Goal: Communication & Community: Ask a question

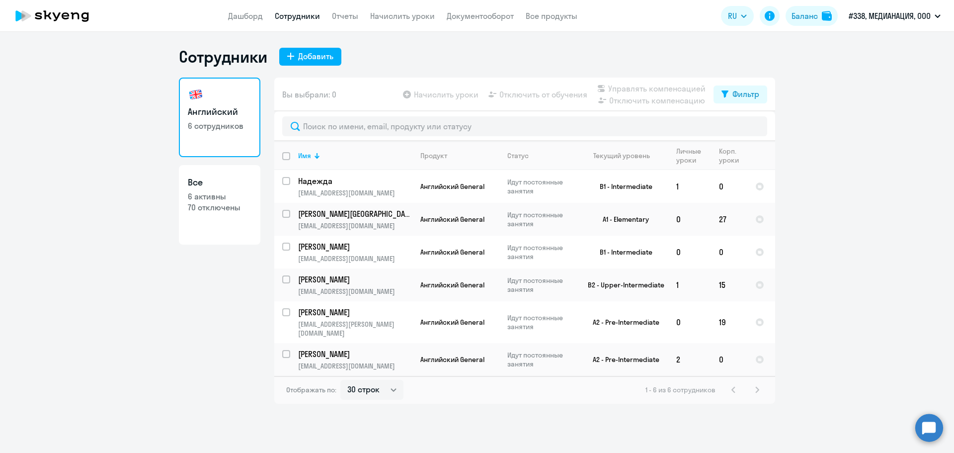
select select "30"
click at [455, 18] on link "Документооборот" at bounding box center [480, 16] width 67 height 10
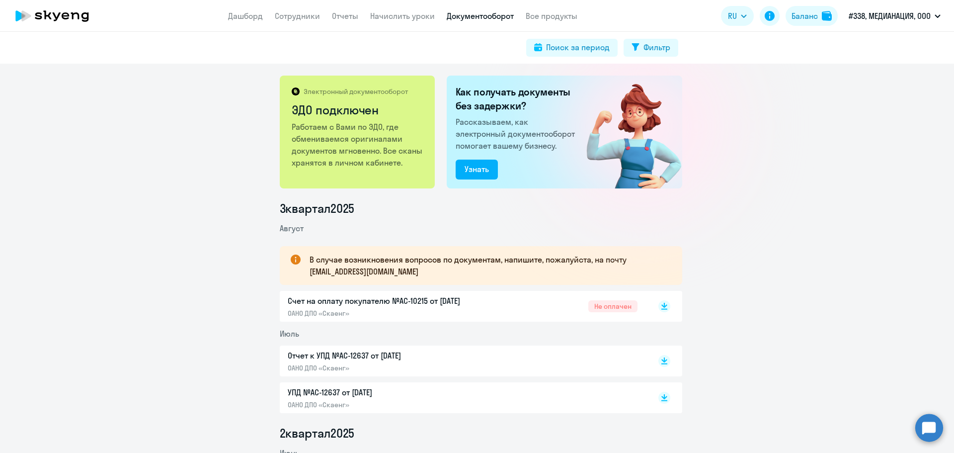
scroll to position [149, 0]
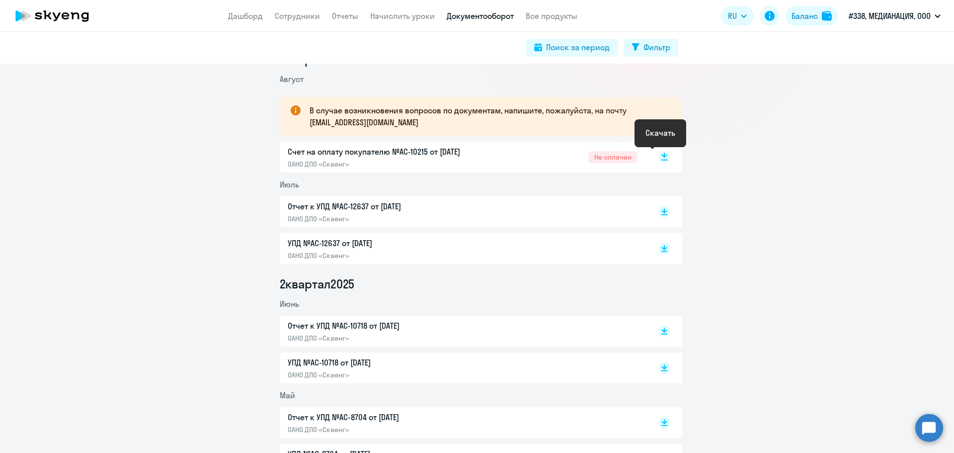
click at [658, 158] on rect at bounding box center [664, 157] width 12 height 12
click at [393, 15] on link "Начислить уроки" at bounding box center [402, 16] width 65 height 10
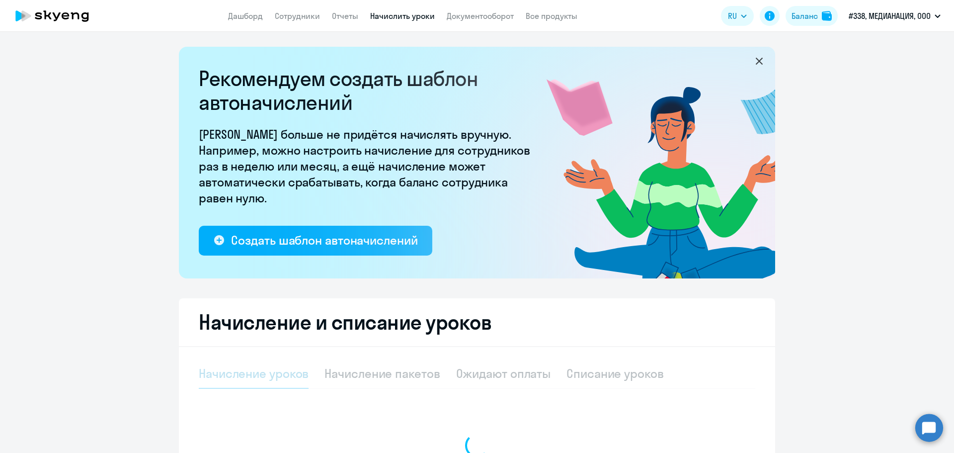
scroll to position [135, 0]
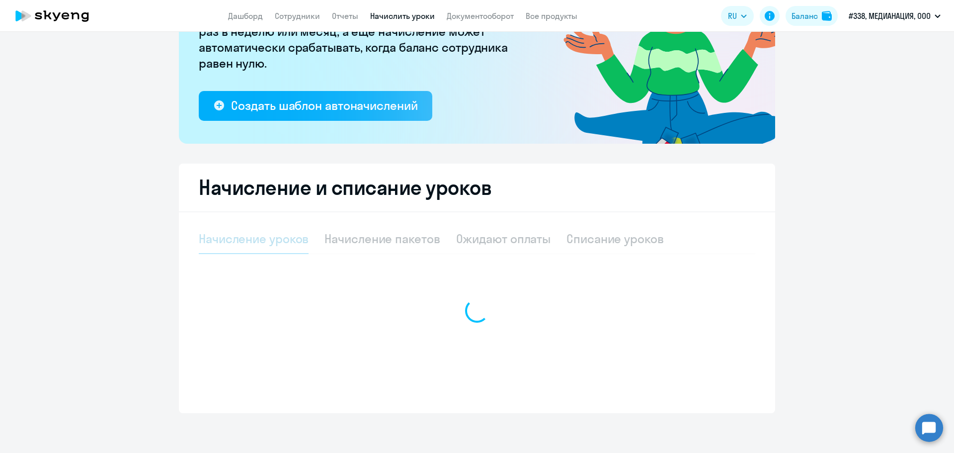
select select "10"
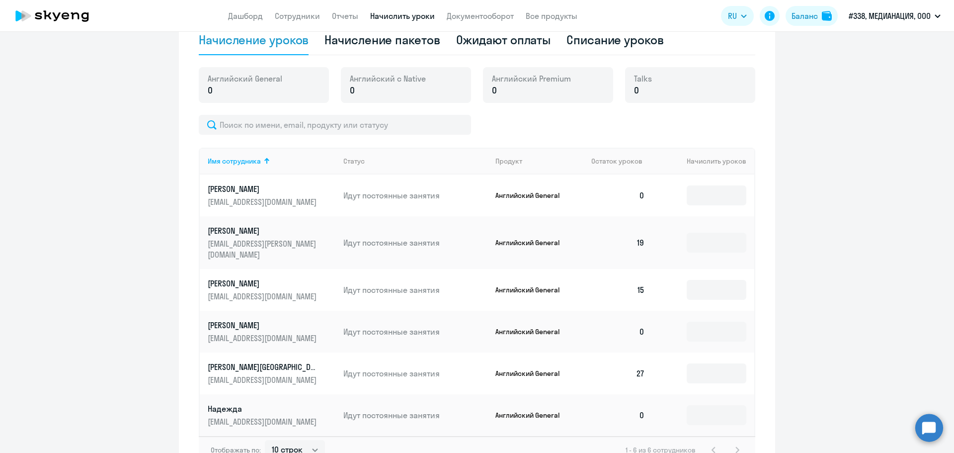
scroll to position [234, 0]
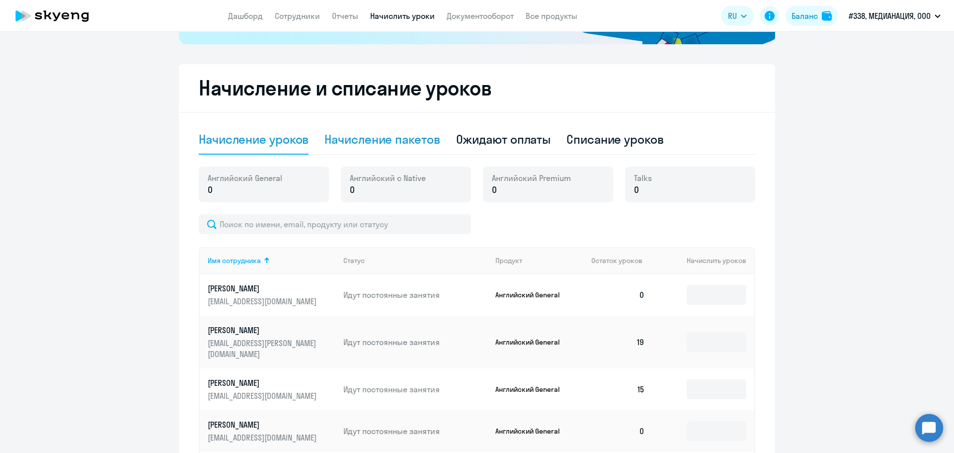
click at [413, 141] on div "Начисление пакетов" at bounding box center [381, 139] width 115 height 16
select select "10"
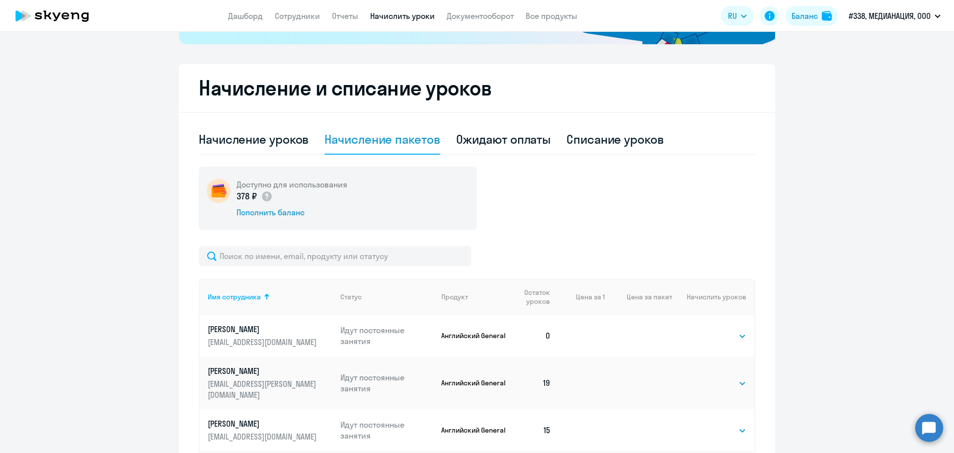
scroll to position [430, 0]
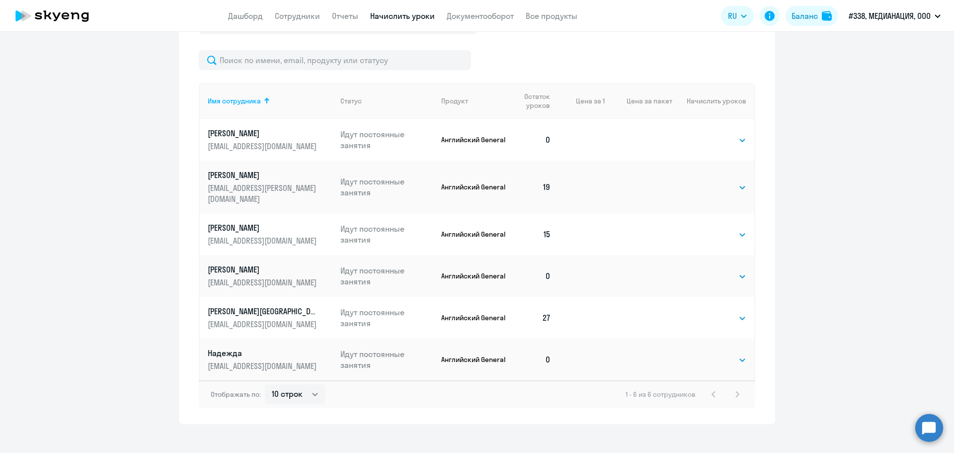
click at [714, 393] on div "Отображать по: 10 строк 30 строк 50 строк 1 - 6 из 6 сотрудников" at bounding box center [477, 394] width 556 height 28
click at [743, 395] on div "Отображать по: 10 строк 30 строк 50 строк 1 - 6 из 6 сотрудников" at bounding box center [477, 394] width 556 height 28
click at [730, 395] on div "Отображать по: 10 строк 30 строк 50 строк 1 - 6 из 6 сотрудников" at bounding box center [477, 394] width 556 height 28
click at [708, 354] on select "Выбрать 4 8 16 32 64 96 128" at bounding box center [725, 360] width 41 height 12
select select "32"
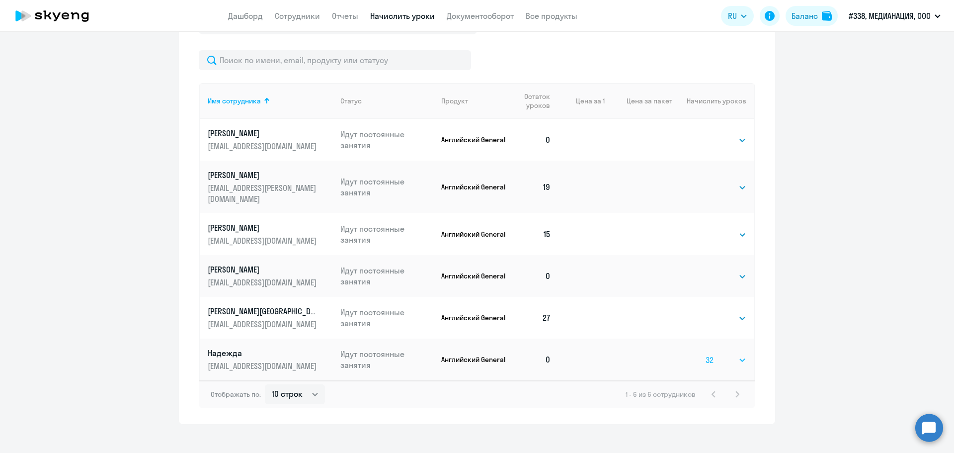
click at [705, 354] on select "Выбрать 4 8 16 32 64 96 128" at bounding box center [725, 360] width 41 height 12
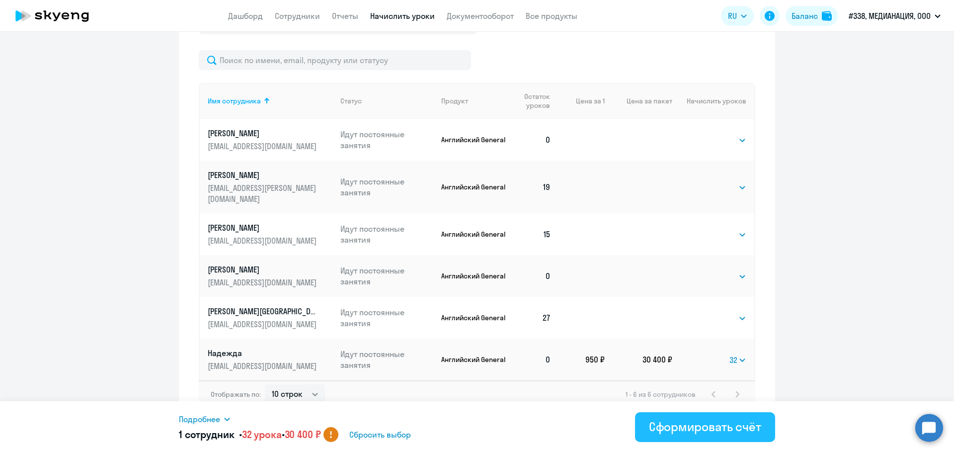
click at [711, 428] on div "Сформировать счёт" at bounding box center [705, 426] width 112 height 16
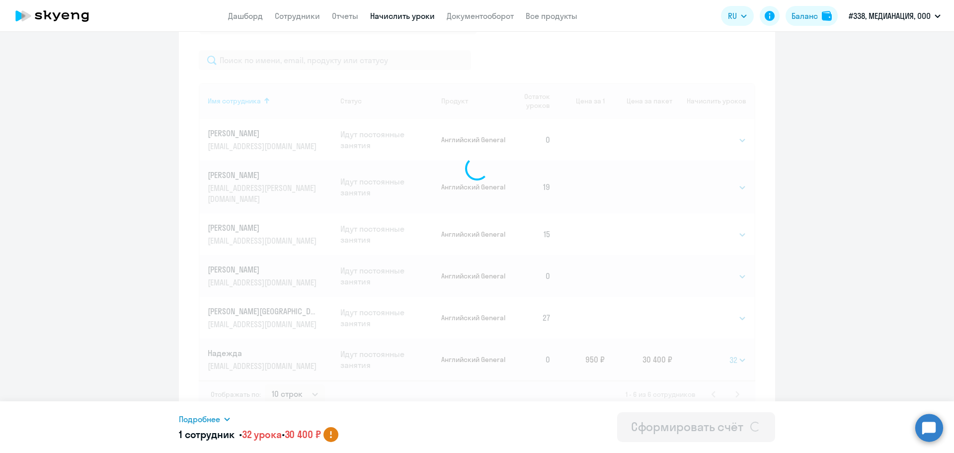
select select
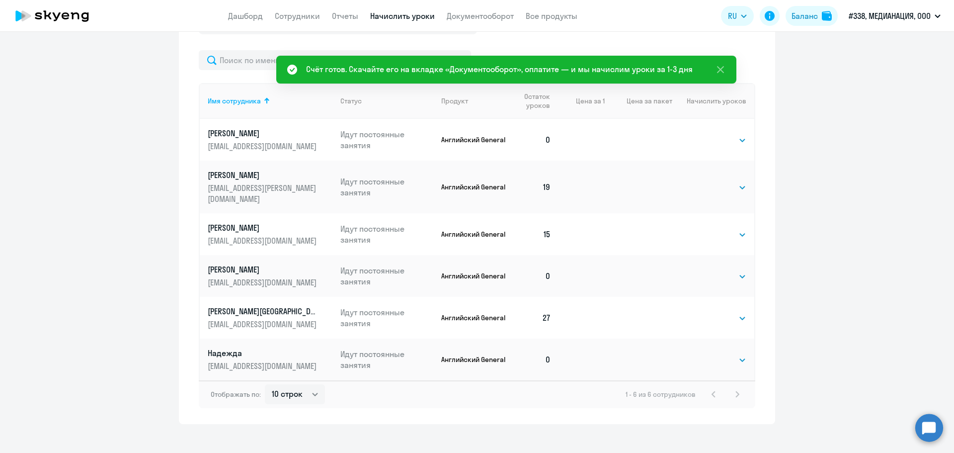
scroll to position [380, 0]
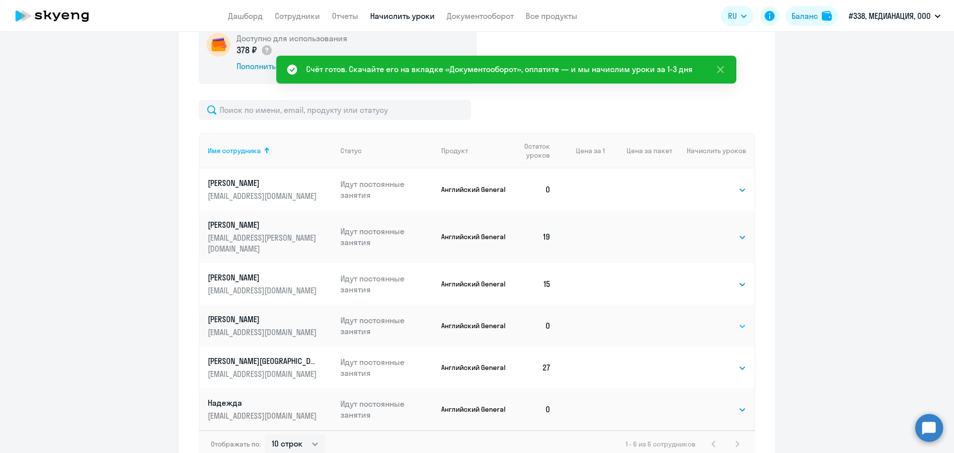
click at [733, 320] on select "Выбрать 4 8 16 32 64 96 128" at bounding box center [725, 326] width 41 height 12
select select "32"
click at [705, 320] on select "Выбрать 4 8 16 32 64 96 128" at bounding box center [725, 326] width 41 height 12
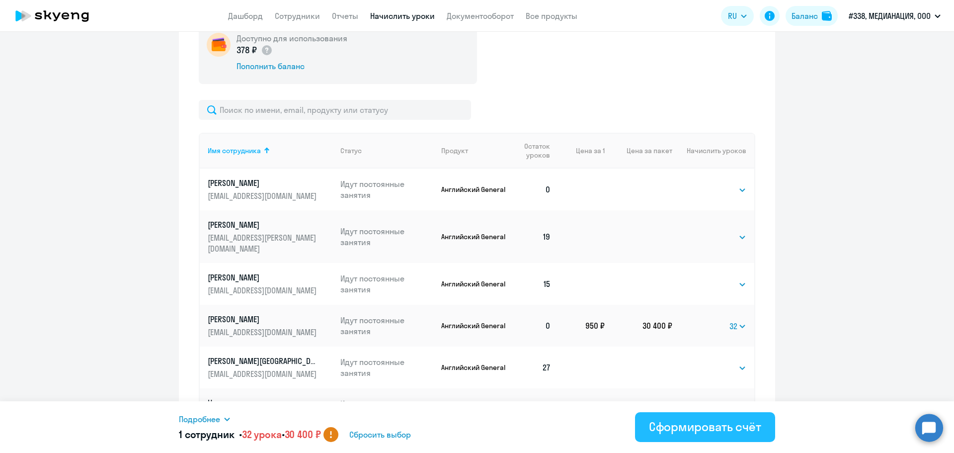
click at [709, 426] on div "Сформировать счёт" at bounding box center [705, 426] width 112 height 16
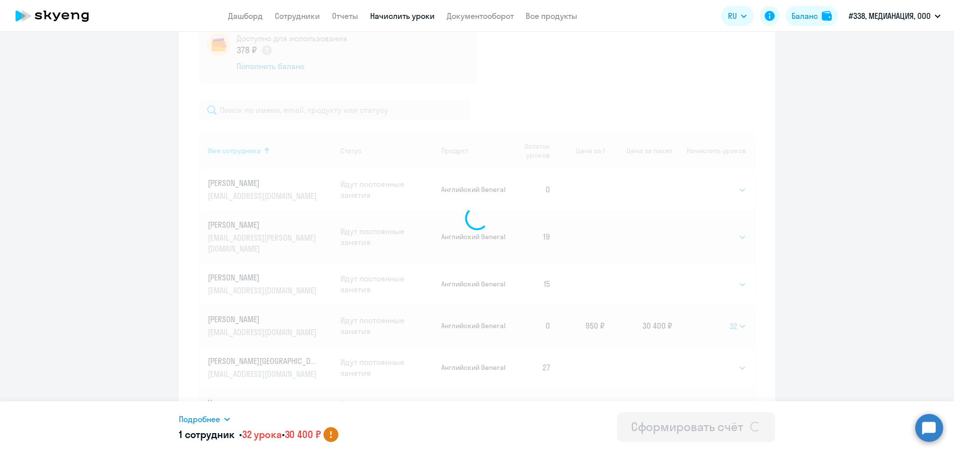
select select
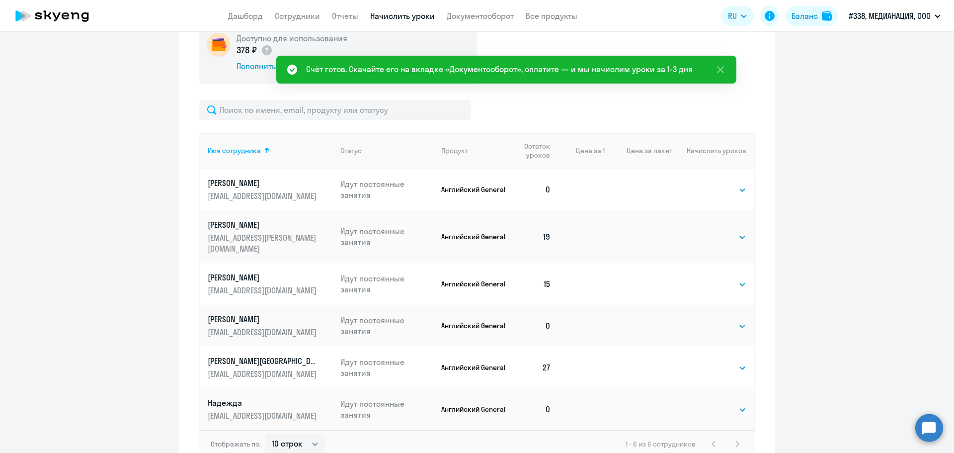
scroll to position [330, 0]
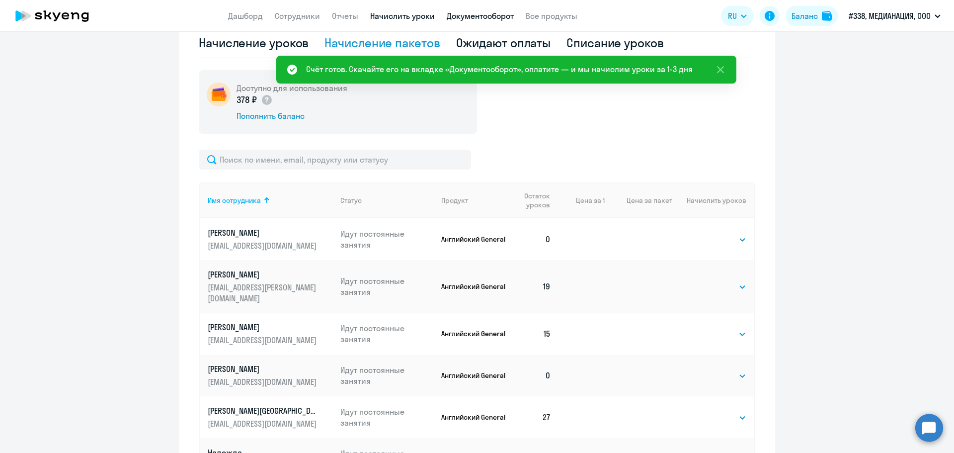
click at [483, 18] on link "Документооборот" at bounding box center [480, 16] width 67 height 10
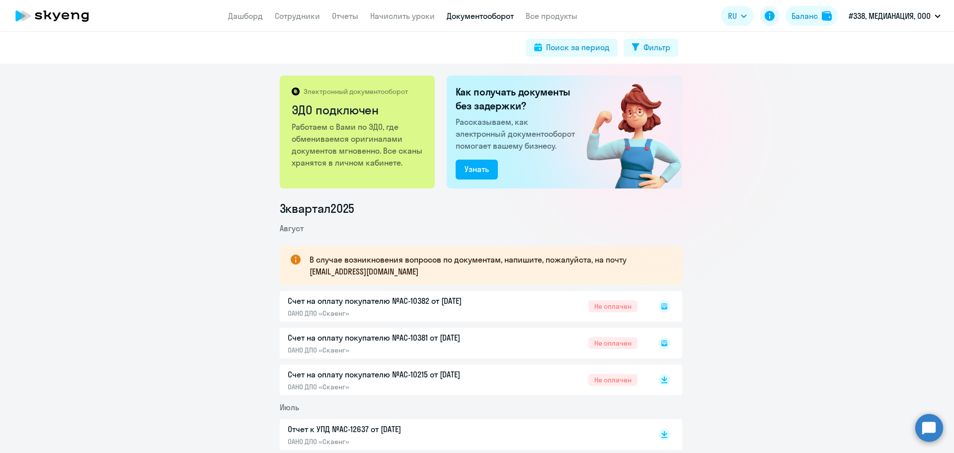
scroll to position [50, 0]
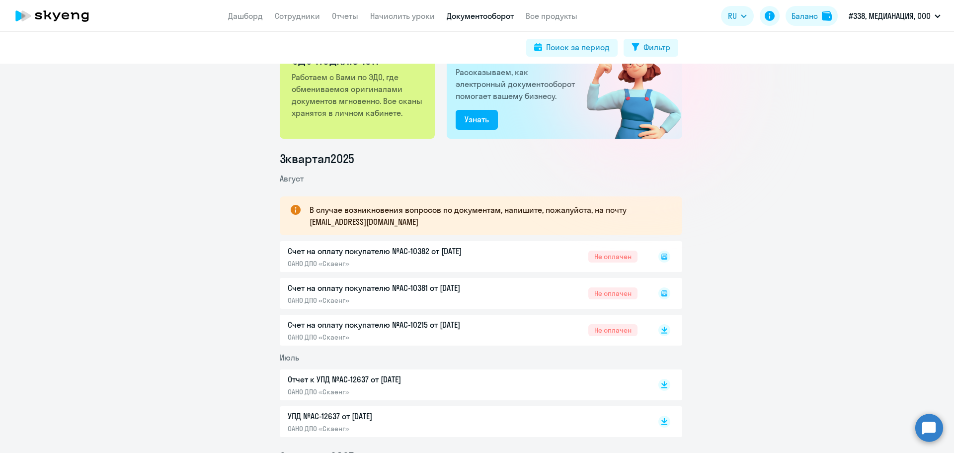
click at [659, 306] on div "Счет на оплату покупателю №AC-10381 от [DATE] ОАНО ДПО «Скаенг» Не оплачен" at bounding box center [481, 293] width 402 height 31
click at [657, 342] on div "Счет на оплату покупателю №AC-10215 от [DATE] ОАНО ДПО «Скаенг» Не оплачен" at bounding box center [481, 329] width 402 height 31
click at [662, 292] on rect at bounding box center [664, 293] width 12 height 12
click at [660, 257] on rect at bounding box center [664, 256] width 12 height 12
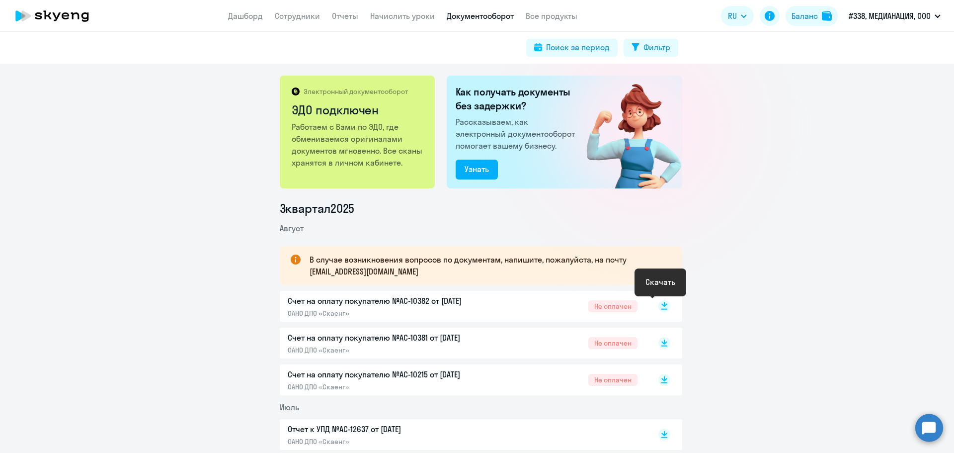
click at [661, 309] on icon at bounding box center [664, 308] width 6 height 1
click at [661, 341] on icon at bounding box center [664, 340] width 6 height 5
click at [932, 426] on circle at bounding box center [929, 427] width 28 height 28
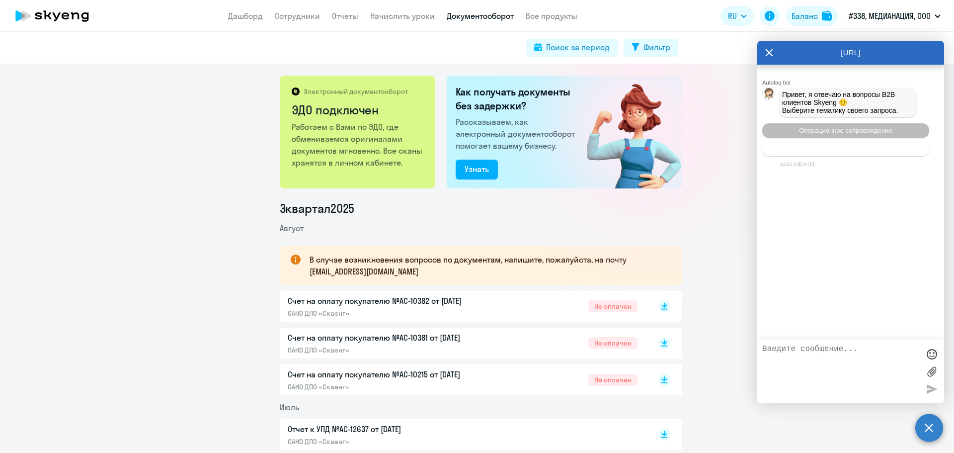
click at [887, 151] on button "Тематики документооборот" at bounding box center [845, 149] width 167 height 14
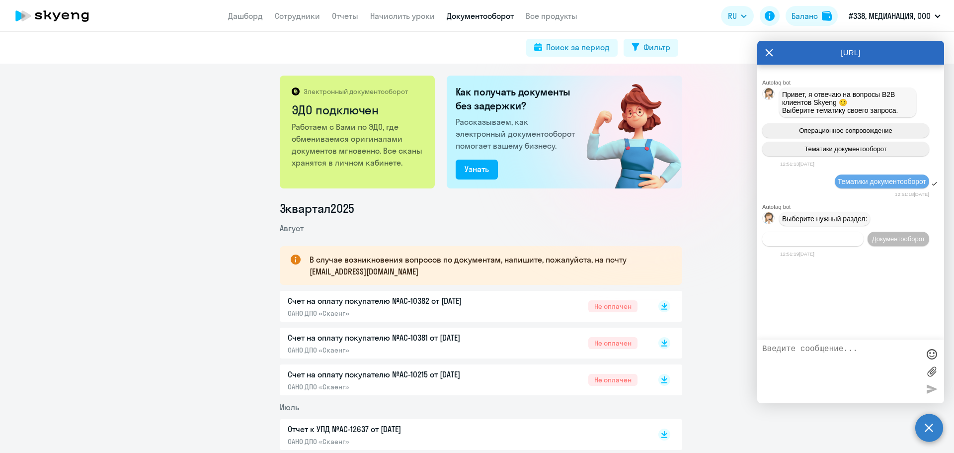
click at [836, 242] on span "Операционное сопровождение" at bounding box center [812, 238] width 93 height 7
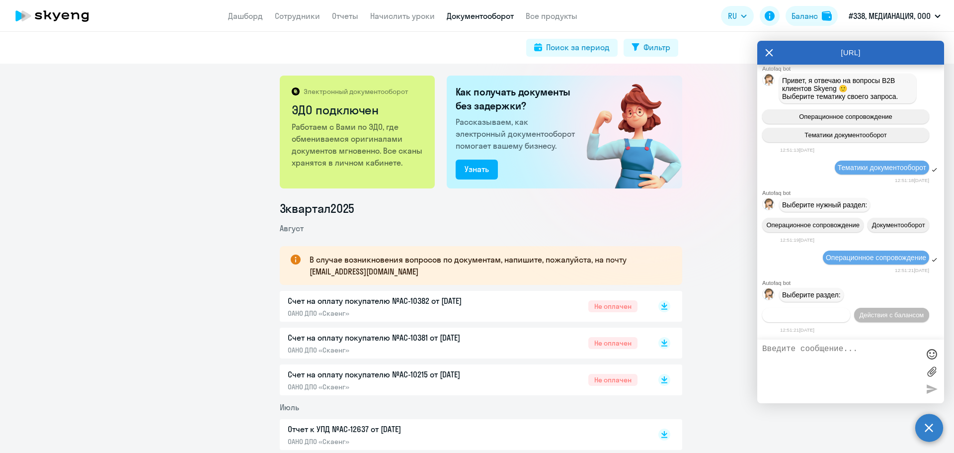
click at [844, 311] on span "Действия по сотрудникам" at bounding box center [805, 314] width 77 height 7
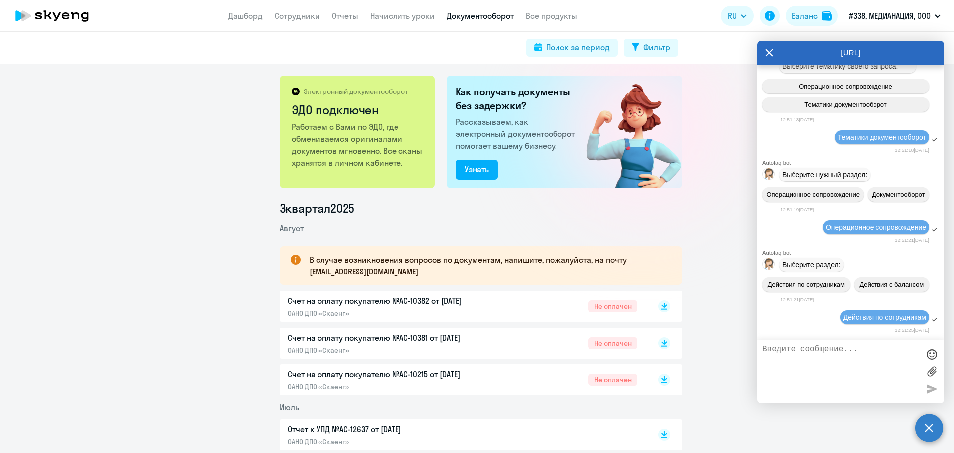
scroll to position [199, 0]
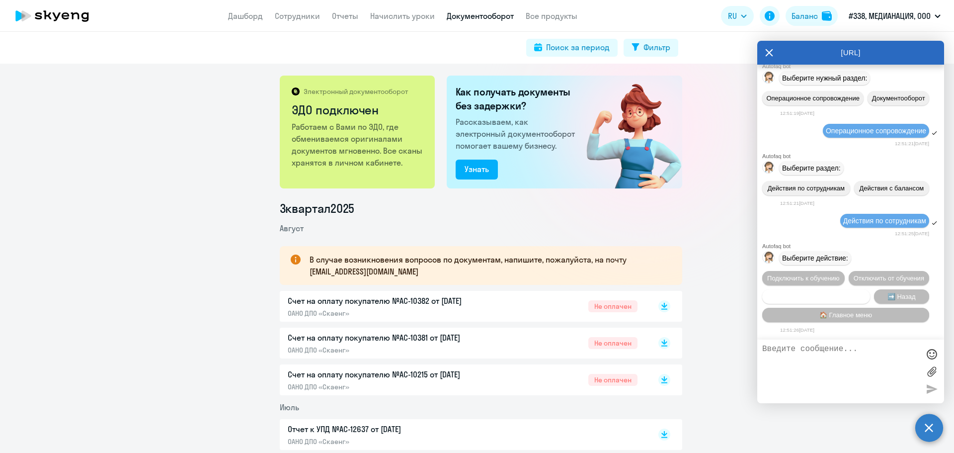
click at [848, 297] on span "Сотруднику нужна помощь" at bounding box center [815, 296] width 80 height 7
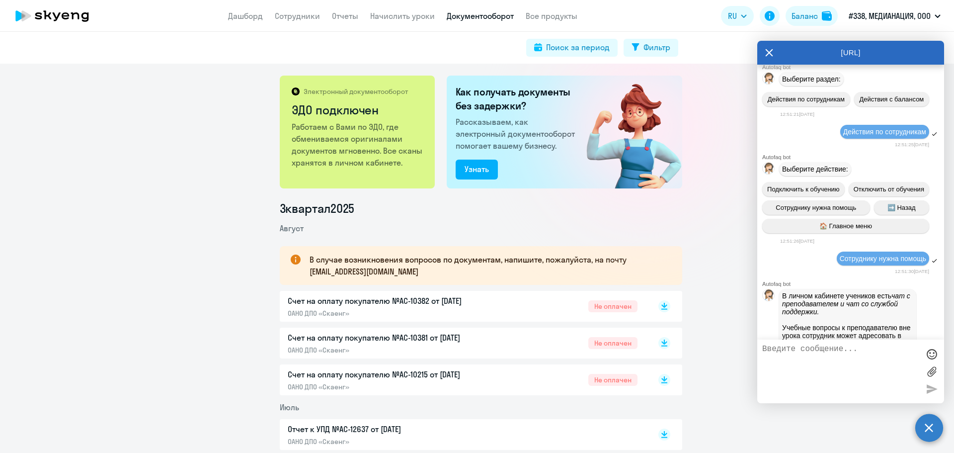
scroll to position [543, 0]
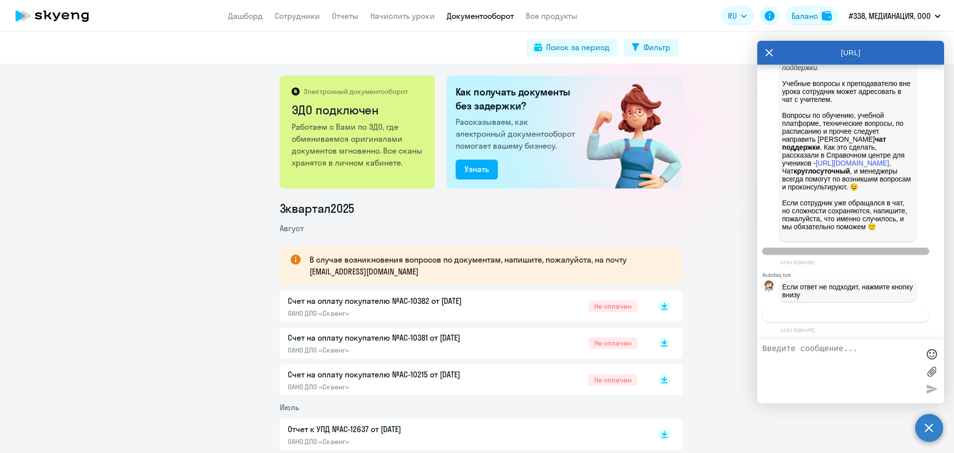
click at [833, 314] on span "Связаться с менеджером" at bounding box center [845, 314] width 76 height 7
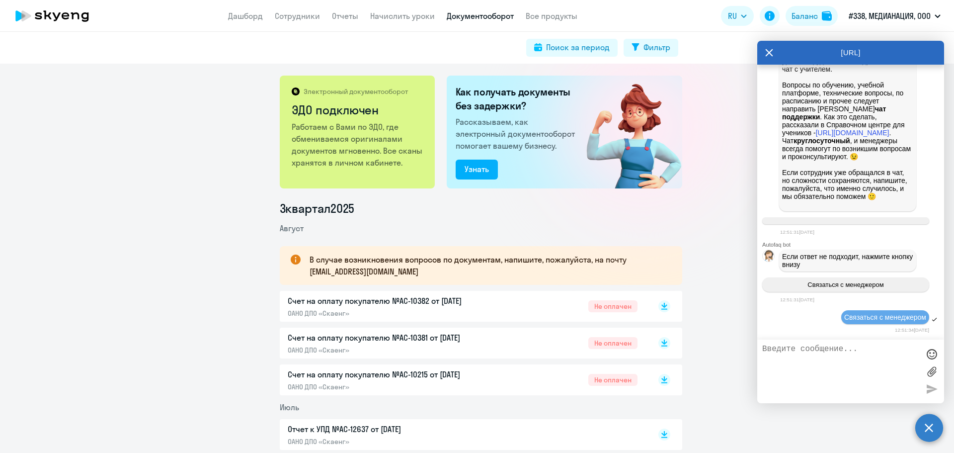
scroll to position [573, 0]
click at [812, 356] on textarea at bounding box center [840, 371] width 157 height 54
click at [766, 358] on textarea "Добрый день! прошу выгрузить в эти счета" at bounding box center [840, 371] width 157 height 54
click at [896, 356] on textarea "Добрый день! Прошу выгрузить в эти счета" at bounding box center [840, 371] width 157 height 54
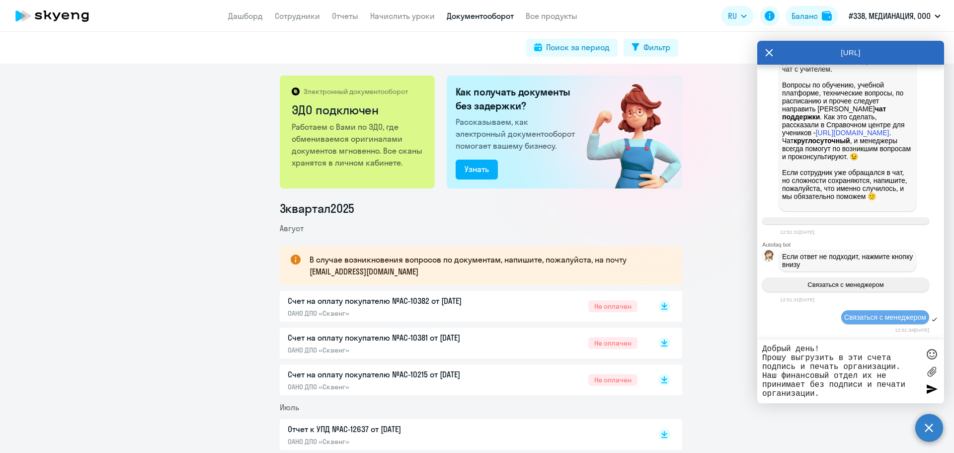
type textarea "Добрый день! Прошу выгрузить в эти счета подпись и печать организации. Наш фина…"
click at [932, 367] on label at bounding box center [931, 371] width 15 height 15
click at [0, 0] on input "file" at bounding box center [0, 0] width 0 height 0
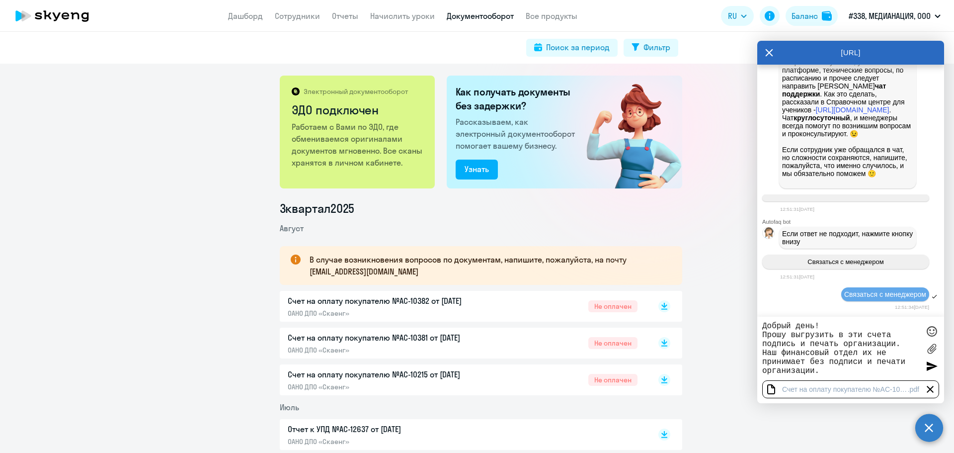
click at [774, 387] on div at bounding box center [771, 389] width 12 height 12
click at [929, 349] on label at bounding box center [931, 348] width 15 height 15
click at [0, 0] on input "file" at bounding box center [0, 0] width 0 height 0
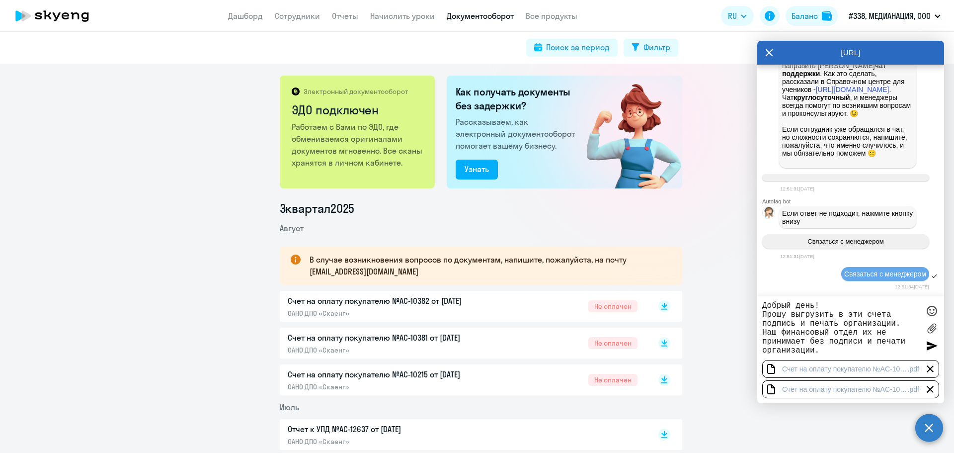
scroll to position [671, 0]
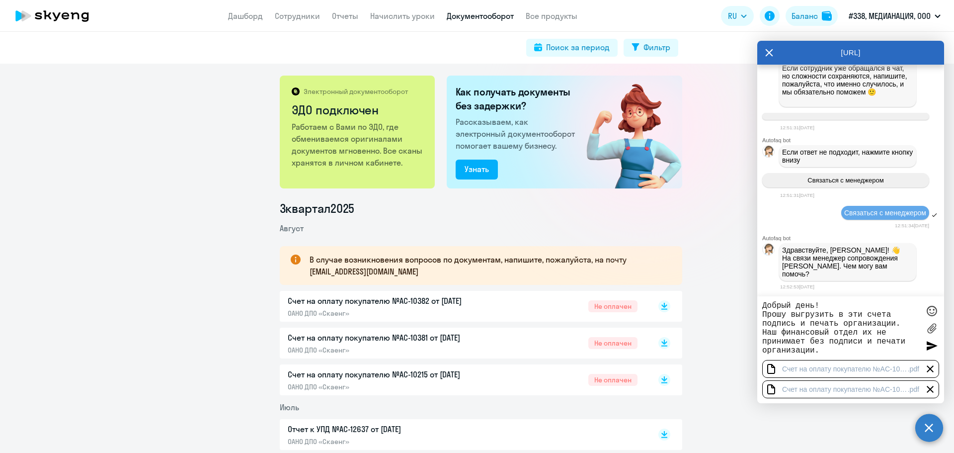
click at [930, 347] on div at bounding box center [931, 345] width 15 height 15
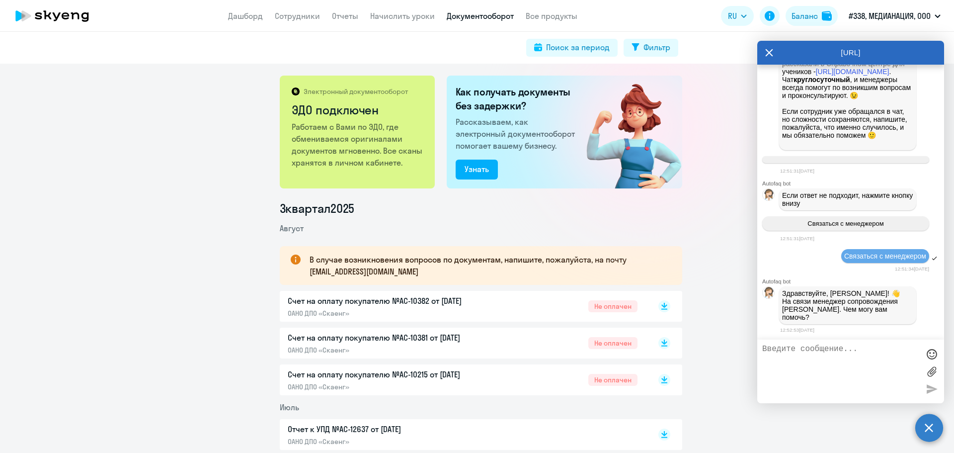
scroll to position [717, 0]
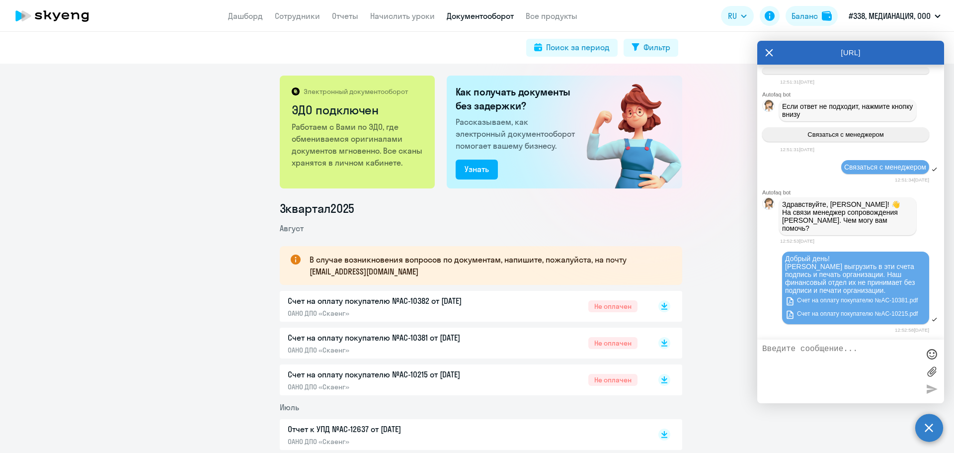
drag, startPoint x: 790, startPoint y: 314, endPoint x: 776, endPoint y: 290, distance: 28.0
click at [770, 290] on div "Добрый день! Прошу выгрузить в эти счета подпись и печать организации. Наш фина…" at bounding box center [850, 288] width 187 height 76
click at [868, 284] on span "Добрый день! Прошу выгрузить в эти счета подпись и печать организации. Наш фина…" at bounding box center [851, 274] width 132 height 40
drag, startPoint x: 868, startPoint y: 284, endPoint x: 810, endPoint y: 303, distance: 61.7
click at [810, 303] on link "Счет на оплату покупателю №AC-10381.pdf" at bounding box center [851, 300] width 133 height 12
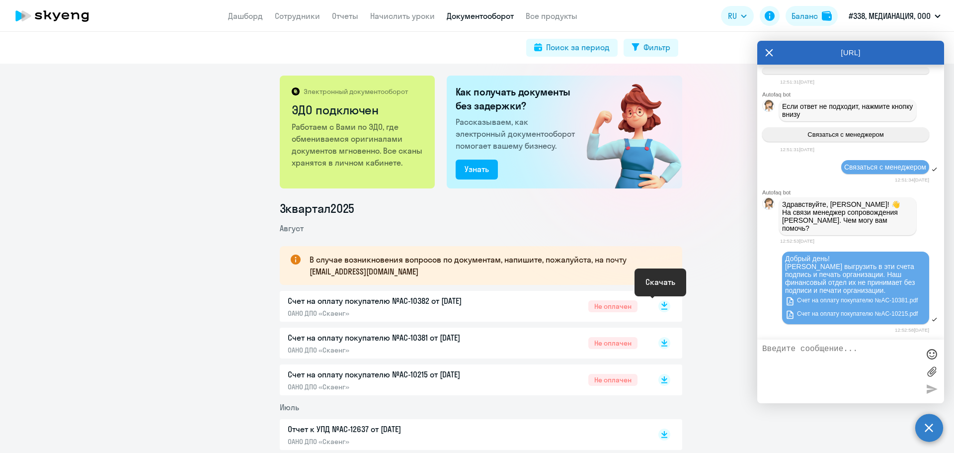
click at [661, 305] on icon at bounding box center [664, 304] width 6 height 5
click at [932, 372] on label at bounding box center [931, 371] width 15 height 15
click at [0, 0] on input "file" at bounding box center [0, 0] width 0 height 0
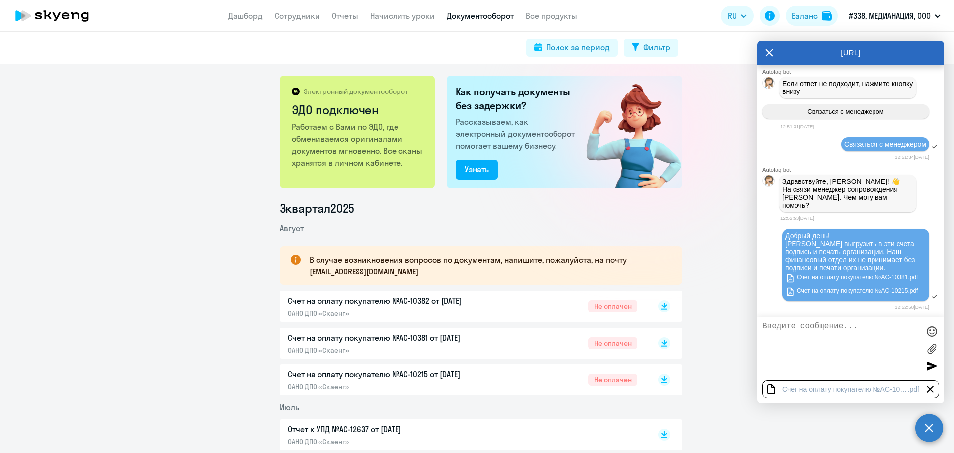
click at [931, 368] on div at bounding box center [931, 365] width 15 height 15
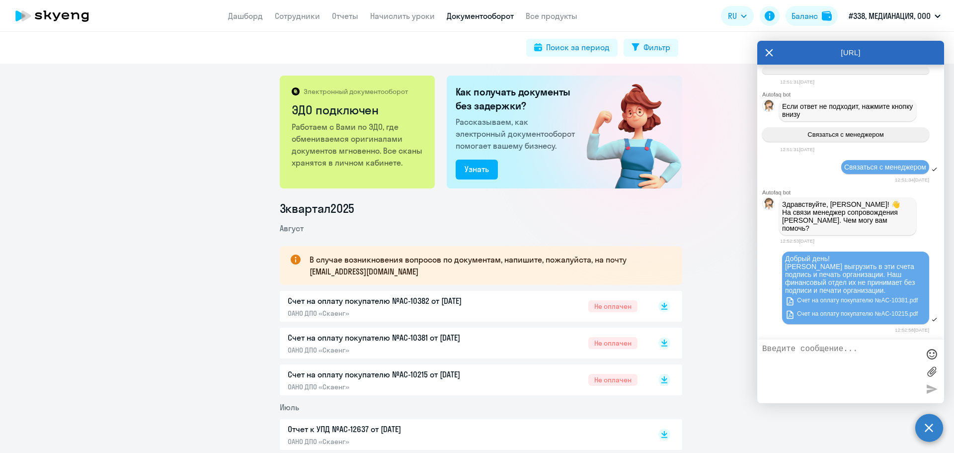
scroll to position [753, 0]
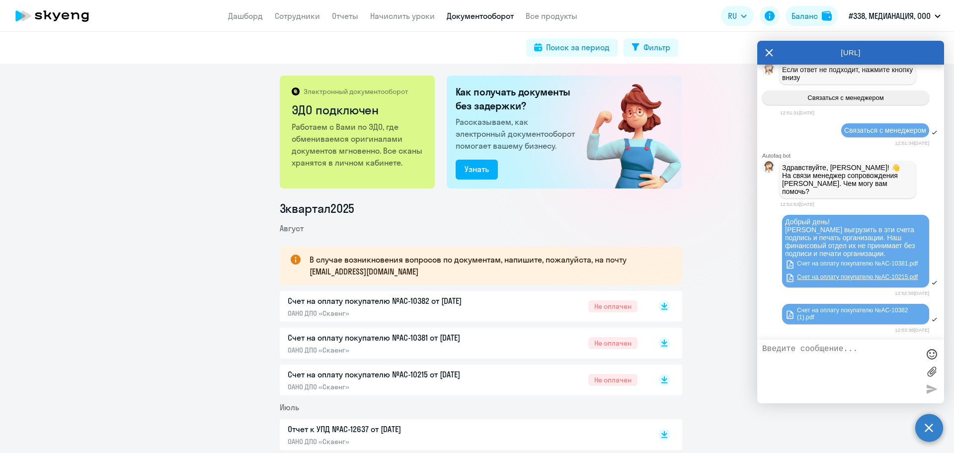
drag, startPoint x: 829, startPoint y: 274, endPoint x: 913, endPoint y: 281, distance: 84.2
click at [913, 281] on link "Счет на оплату покупателю №AC-10215.pdf" at bounding box center [851, 277] width 133 height 12
click at [822, 385] on textarea at bounding box center [840, 371] width 157 height 54
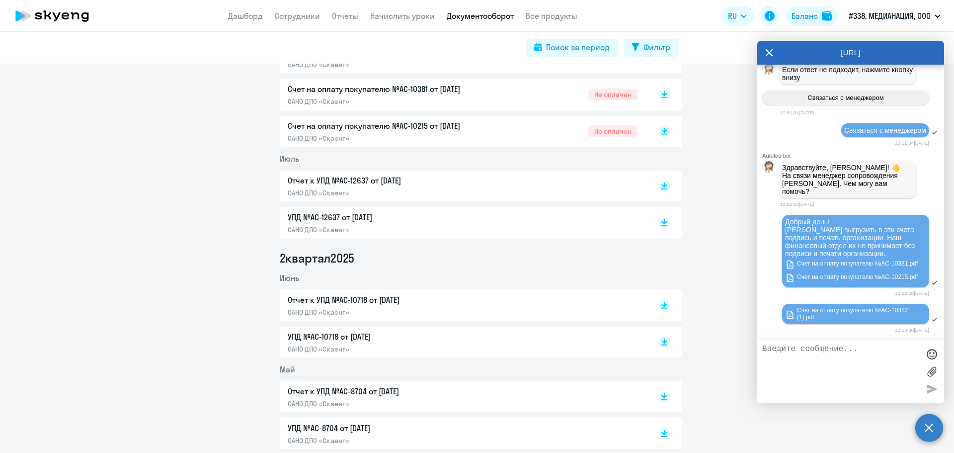
scroll to position [199, 0]
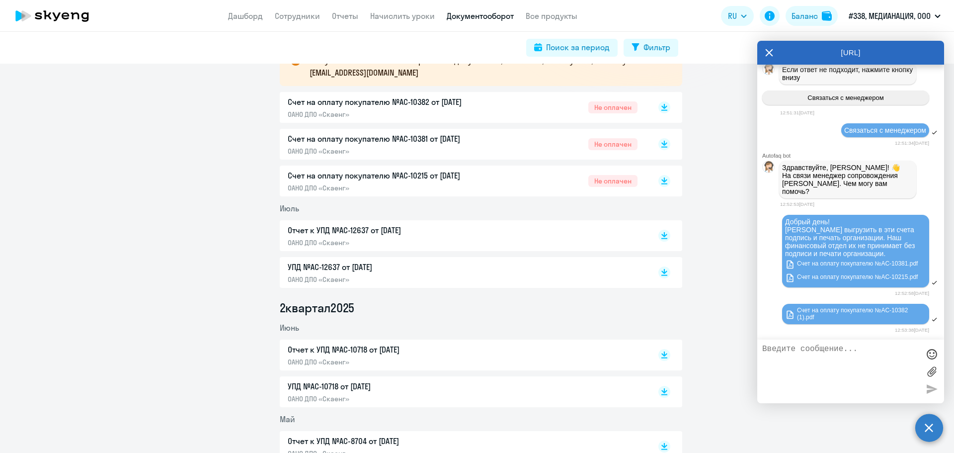
click at [812, 363] on textarea at bounding box center [840, 371] width 157 height 54
type textarea "Речь идет о счетах 81 и 82)"
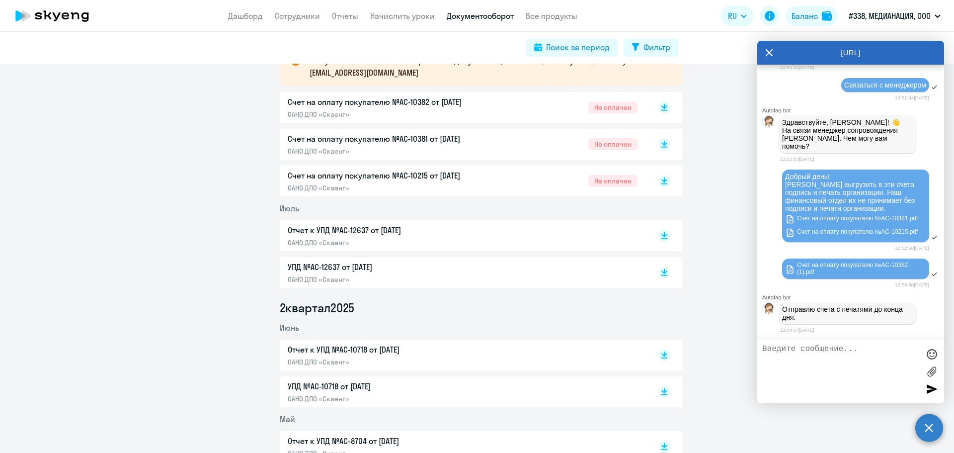
scroll to position [829, 0]
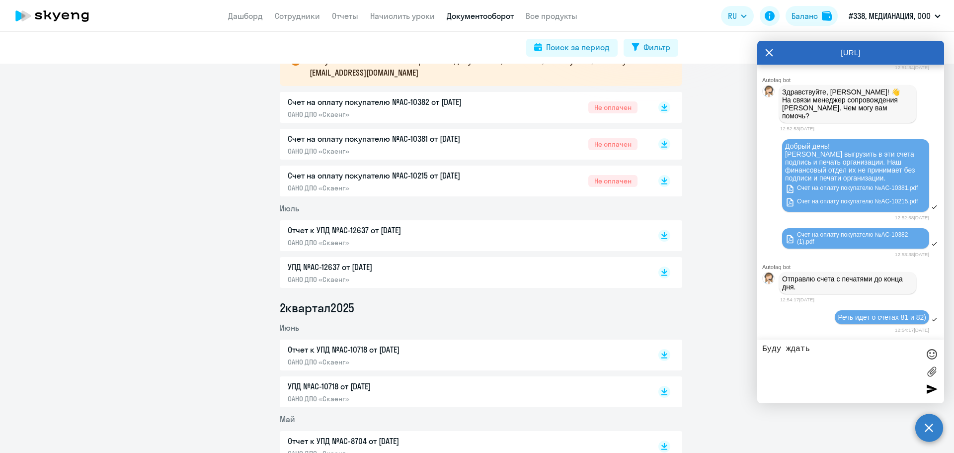
type textarea "Буду ждать)"
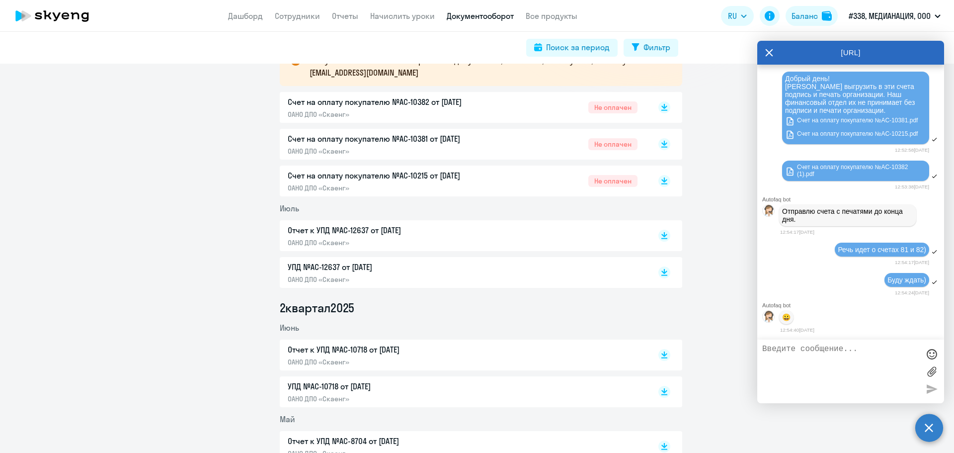
scroll to position [898, 0]
